Goal: Entertainment & Leisure: Browse casually

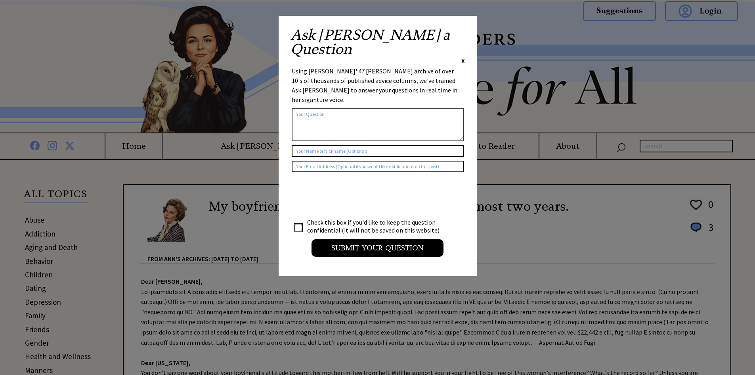
click at [463, 57] on span "X" at bounding box center [463, 61] width 4 height 8
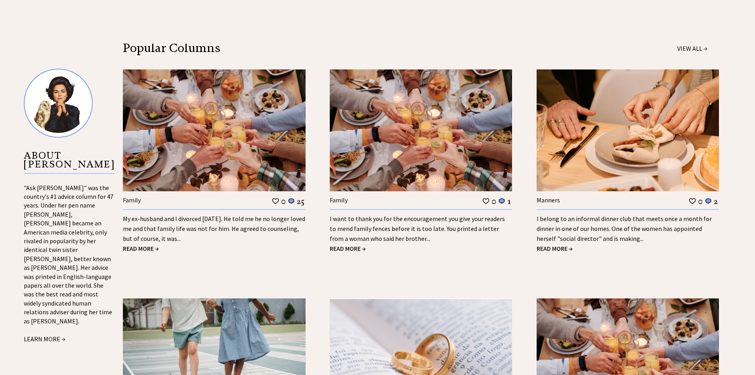
scroll to position [753, 0]
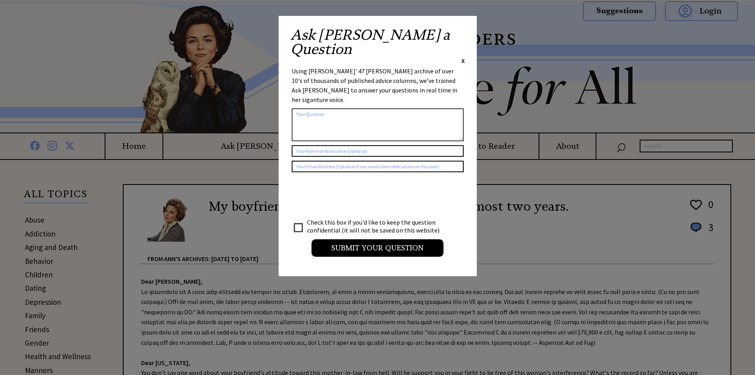
click at [464, 57] on span "X" at bounding box center [463, 61] width 4 height 8
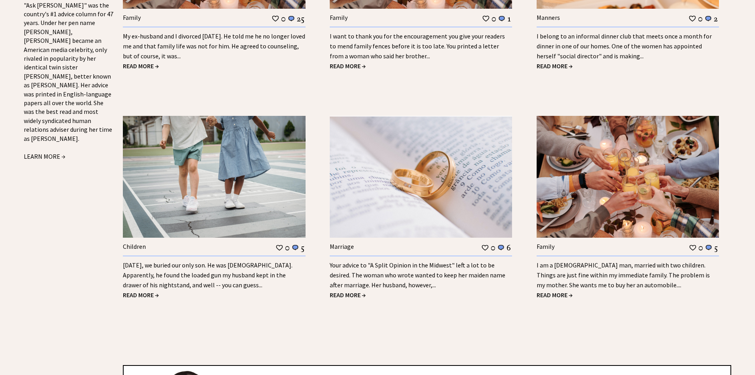
scroll to position [951, 0]
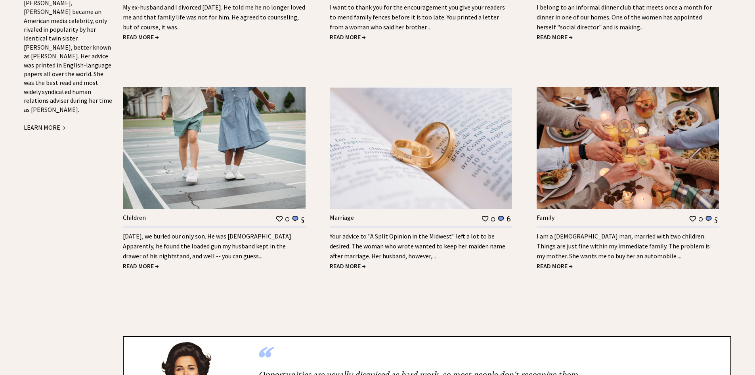
click at [563, 265] on span "READ MORE →" at bounding box center [555, 266] width 36 height 8
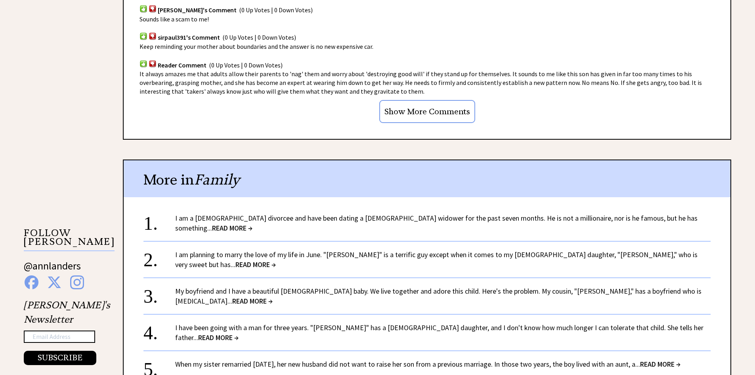
scroll to position [595, 0]
click at [276, 259] on span "READ MORE →" at bounding box center [255, 263] width 40 height 9
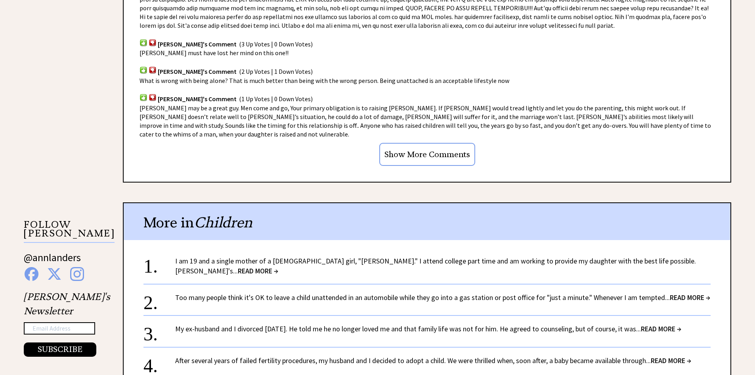
scroll to position [595, 0]
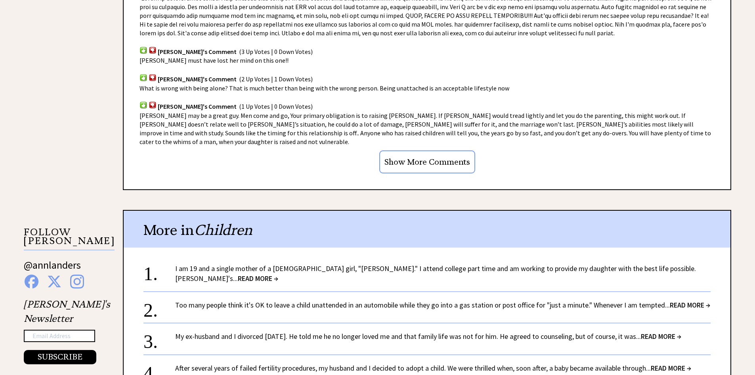
click at [278, 274] on span "READ MORE →" at bounding box center [258, 278] width 40 height 9
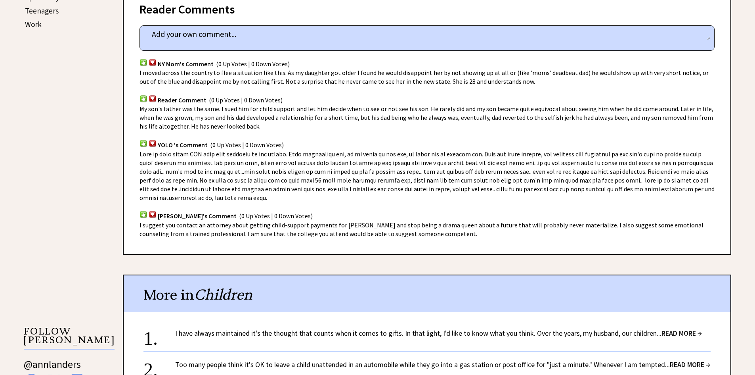
scroll to position [634, 0]
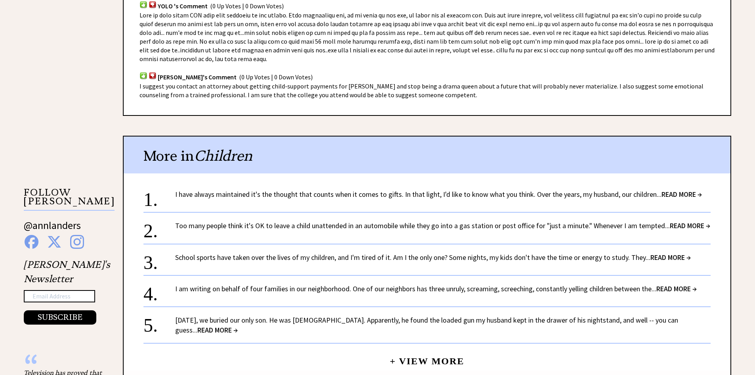
click at [681, 284] on span "READ MORE →" at bounding box center [676, 288] width 40 height 9
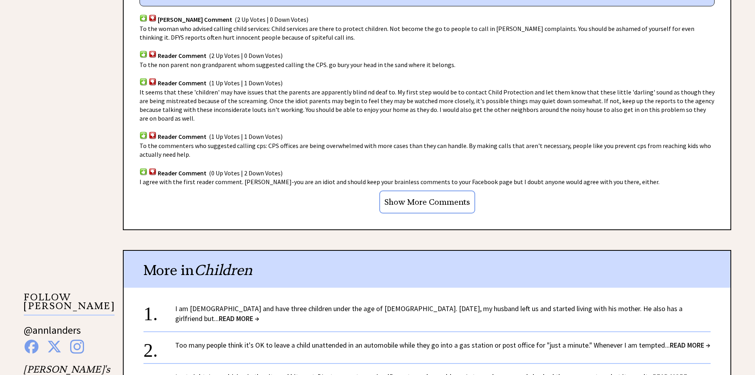
scroll to position [595, 0]
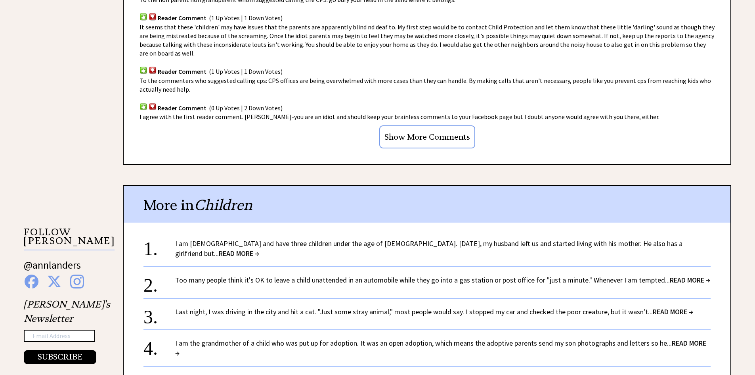
click at [259, 249] on span "READ MORE →" at bounding box center [239, 253] width 40 height 9
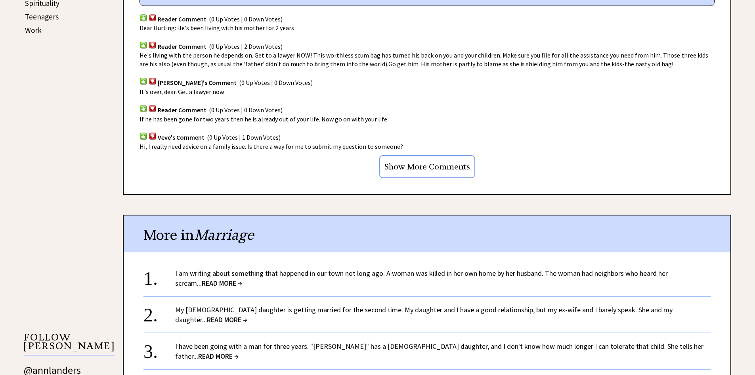
scroll to position [476, 0]
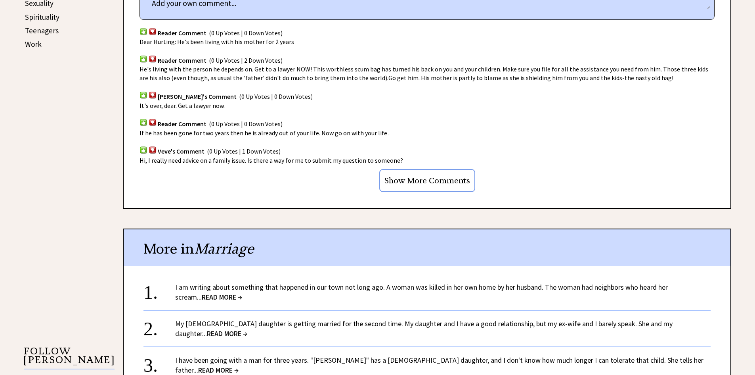
click at [143, 59] on img at bounding box center [144, 59] width 8 height 8
click at [202, 294] on span "READ MORE →" at bounding box center [222, 296] width 40 height 9
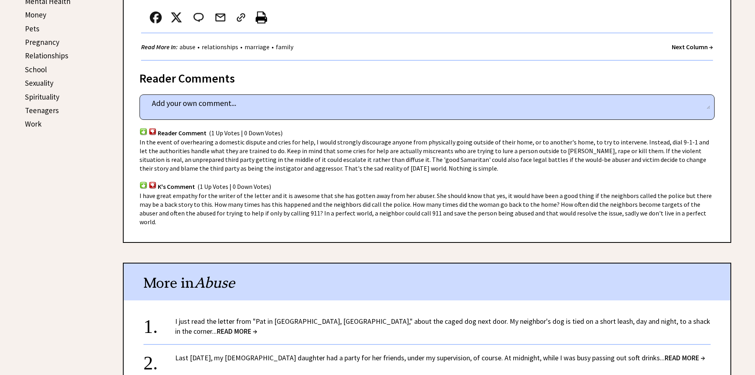
scroll to position [476, 0]
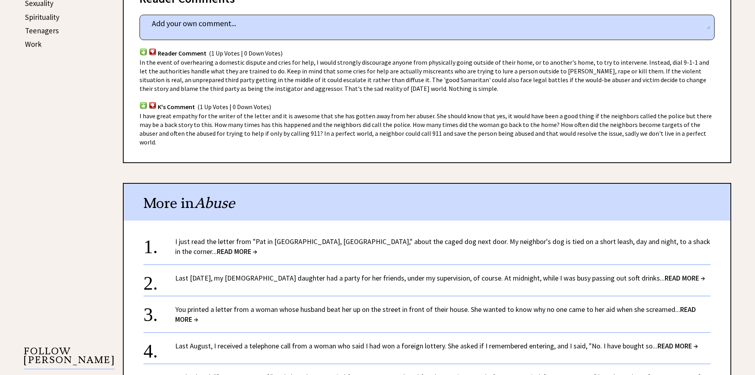
click at [257, 247] on span "READ MORE →" at bounding box center [237, 251] width 40 height 9
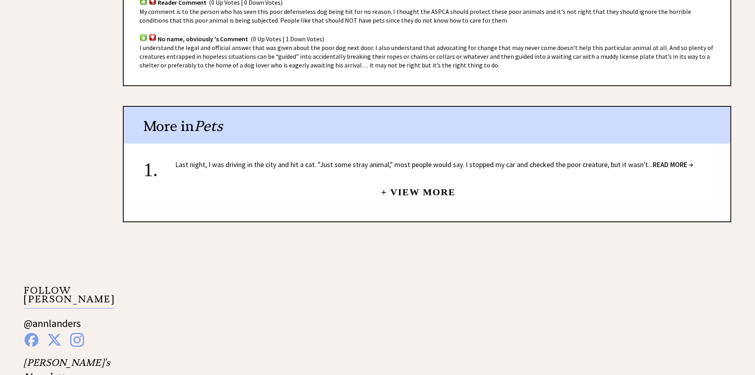
scroll to position [515, 0]
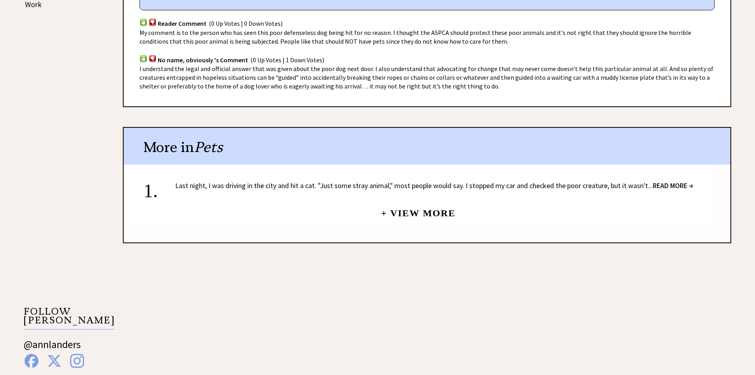
click at [676, 181] on span "READ MORE →" at bounding box center [673, 185] width 40 height 9
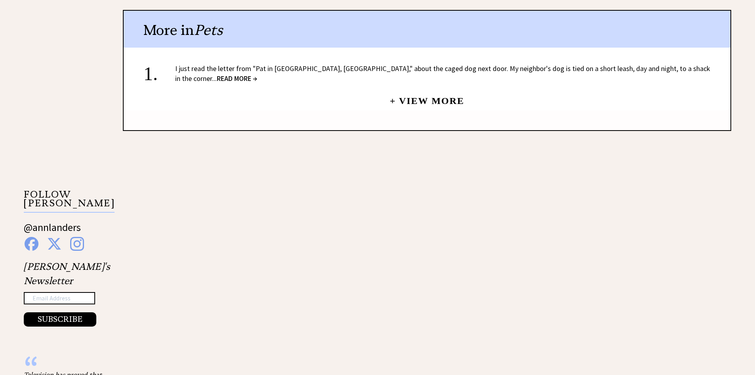
scroll to position [604, 0]
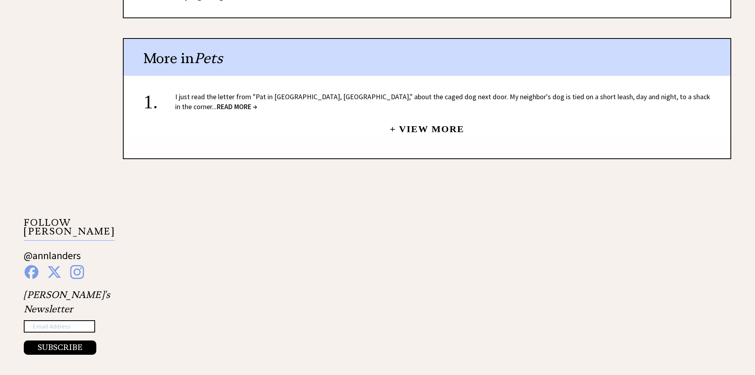
click at [428, 121] on link "+ View More" at bounding box center [427, 125] width 75 height 17
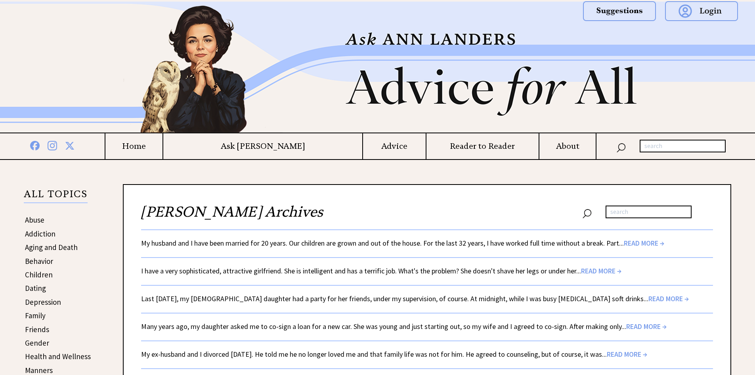
click at [593, 272] on span "READ MORE →" at bounding box center [601, 270] width 40 height 9
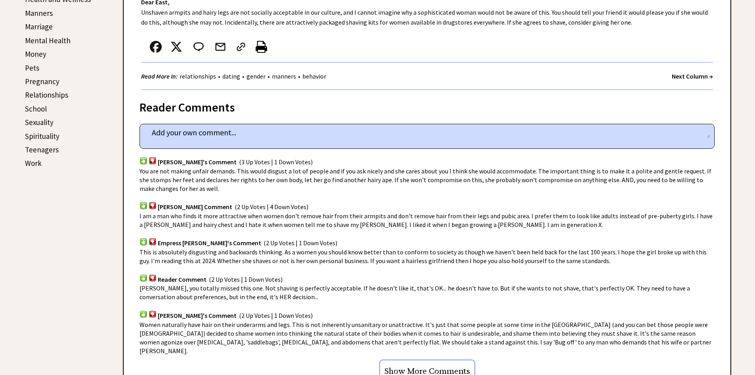
scroll to position [555, 0]
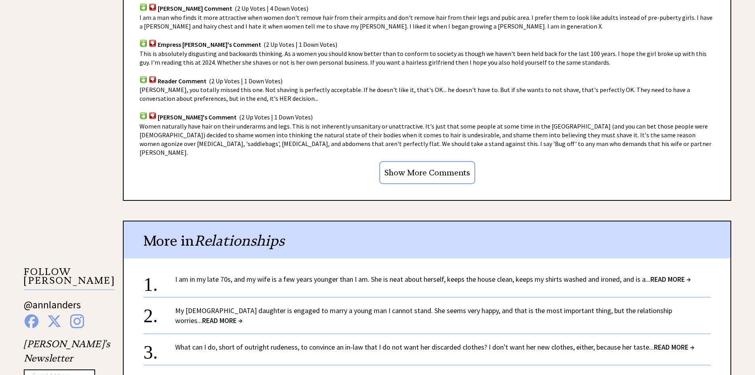
click at [671, 342] on span "READ MORE →" at bounding box center [674, 346] width 40 height 9
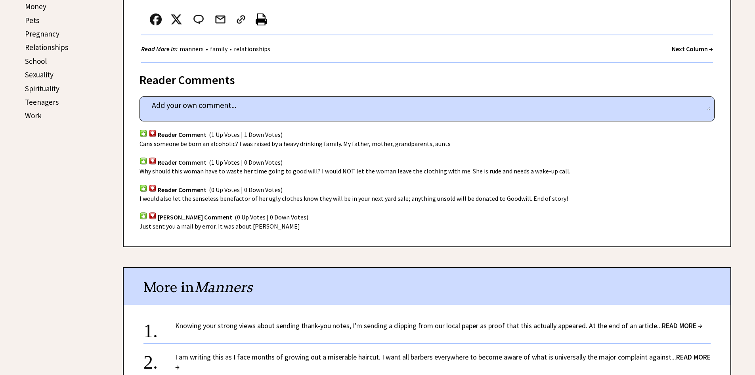
scroll to position [555, 0]
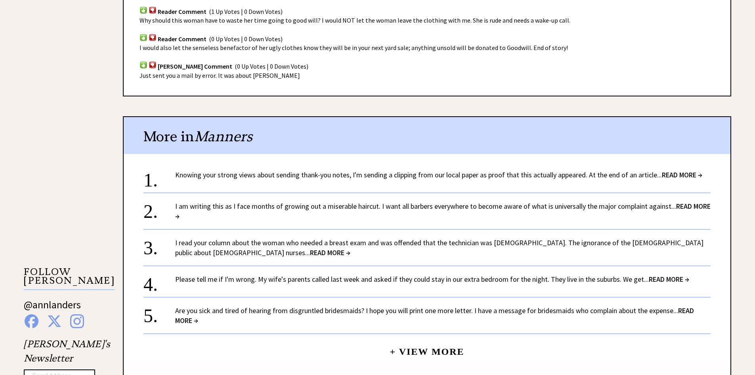
click at [673, 279] on span "READ MORE →" at bounding box center [669, 278] width 40 height 9
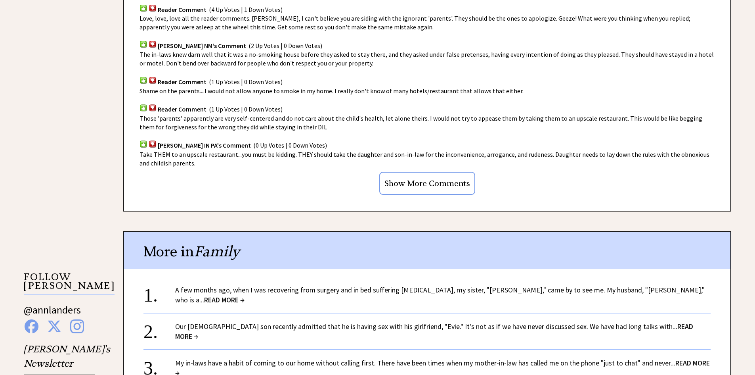
scroll to position [634, 0]
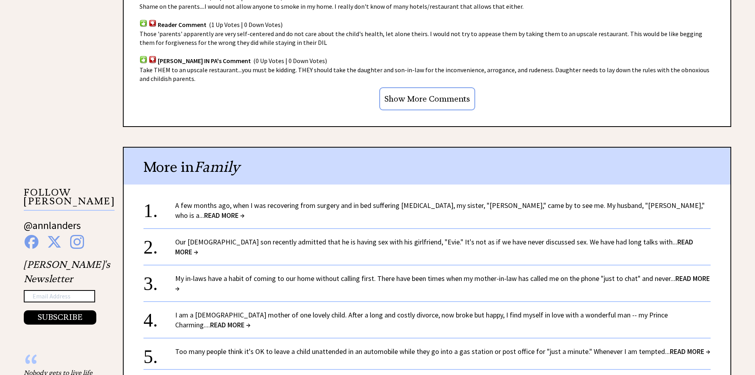
click at [686, 274] on span "READ MORE →" at bounding box center [442, 283] width 535 height 19
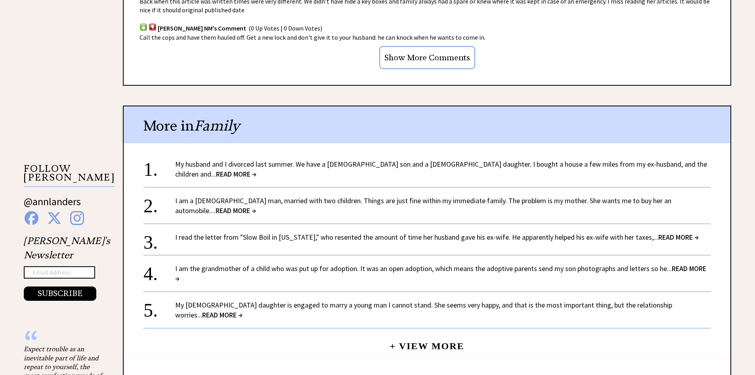
scroll to position [674, 0]
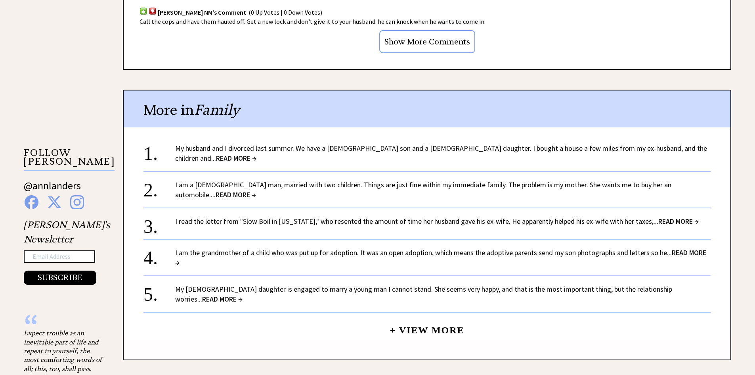
click at [256, 153] on span "READ MORE →" at bounding box center [236, 157] width 40 height 9
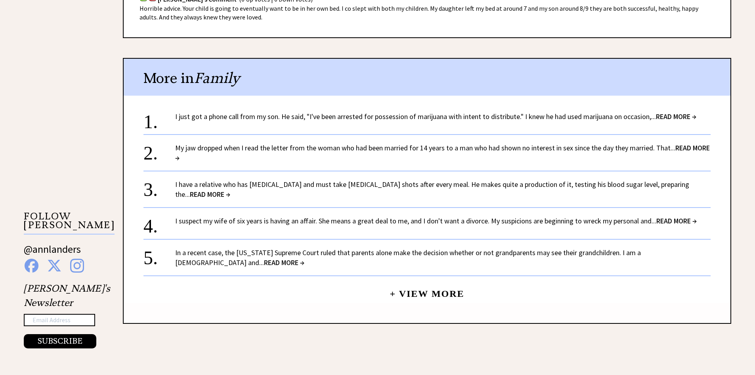
scroll to position [634, 0]
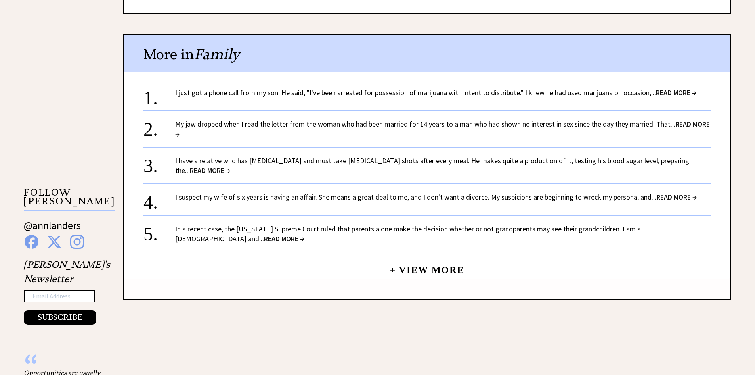
click at [435, 258] on link "+ View More" at bounding box center [427, 266] width 75 height 17
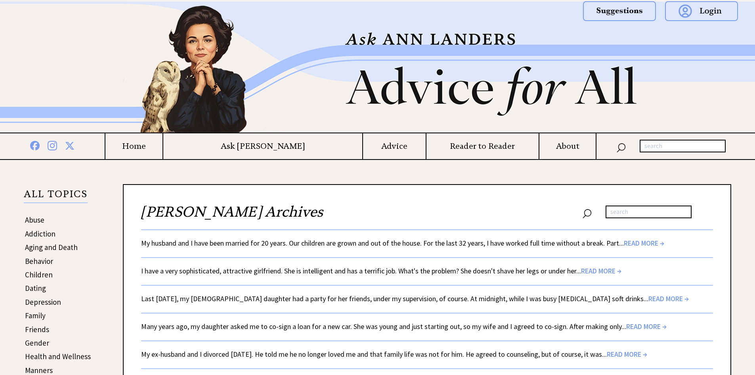
click at [632, 241] on span "READ MORE →" at bounding box center [644, 242] width 40 height 9
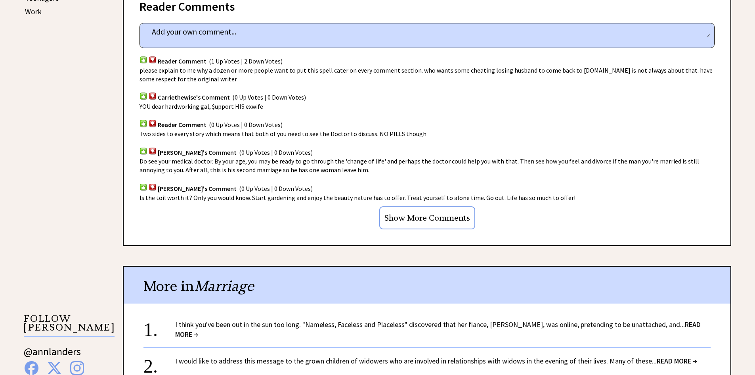
scroll to position [634, 0]
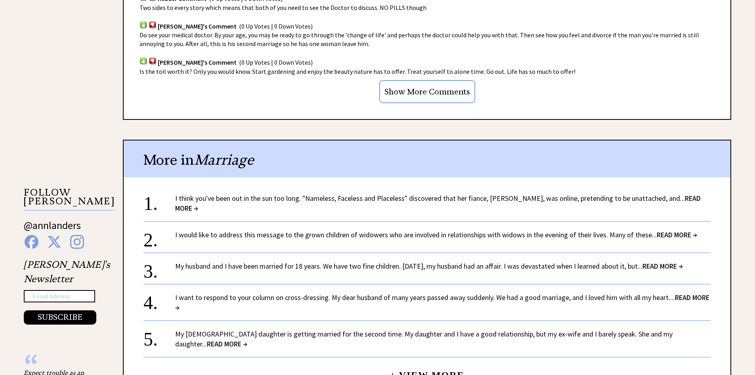
click at [675, 193] on span "READ MORE →" at bounding box center [438, 202] width 526 height 19
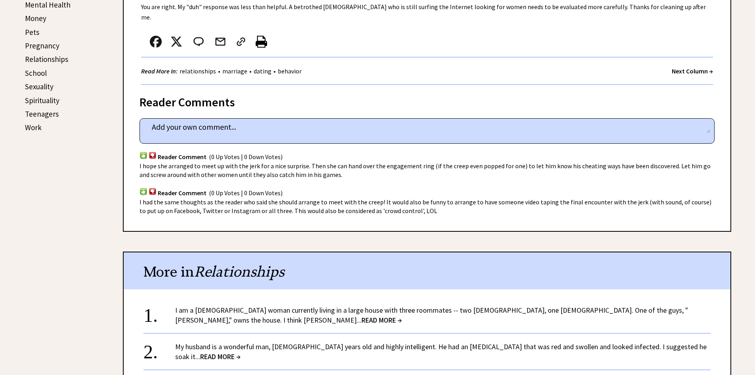
scroll to position [515, 0]
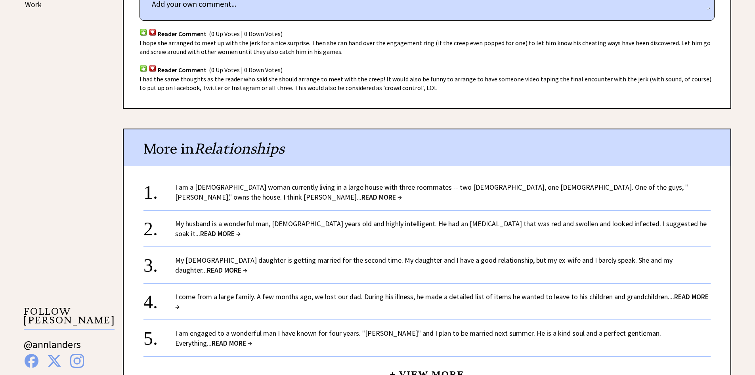
click at [694, 292] on span "READ MORE →" at bounding box center [442, 301] width 534 height 19
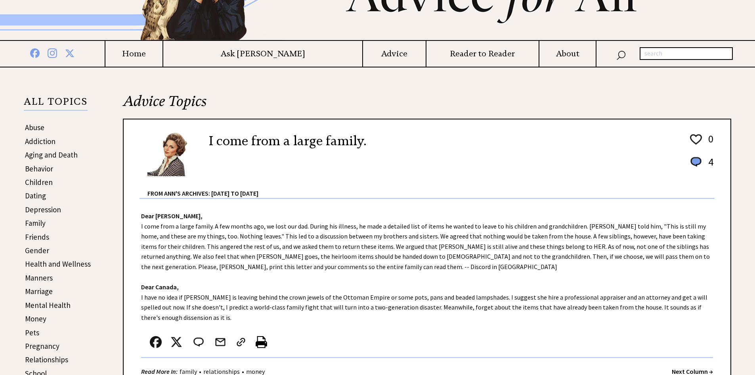
scroll to position [119, 0]
